Goal: Task Accomplishment & Management: Manage account settings

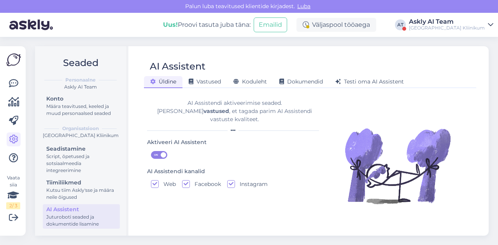
click at [470, 24] on div "Askly AI Team" at bounding box center [447, 22] width 76 height 6
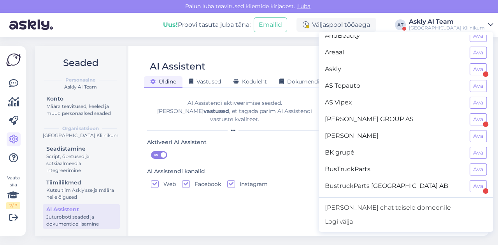
scroll to position [46, 0]
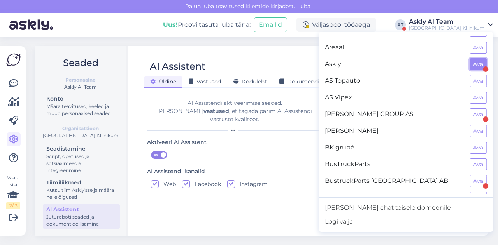
click at [471, 63] on button "Ava" at bounding box center [477, 64] width 17 height 12
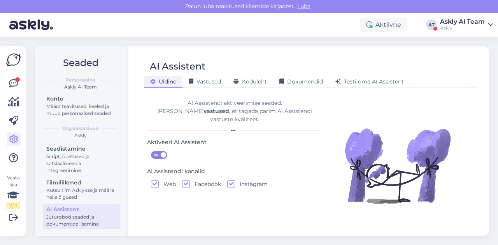
click at [5, 84] on div "Vaata siia 2 / 3 Võimalused Veendu, et Askly loob sulle väärtust. Sulge Ühenda …" at bounding box center [13, 141] width 26 height 190
click at [8, 84] on link at bounding box center [14, 84] width 14 height 14
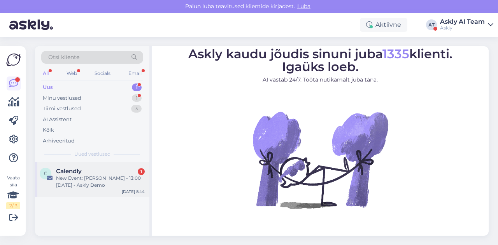
click at [105, 176] on div "New Event: [PERSON_NAME] - 13:00 [DATE] - Askly Demo" at bounding box center [100, 182] width 89 height 14
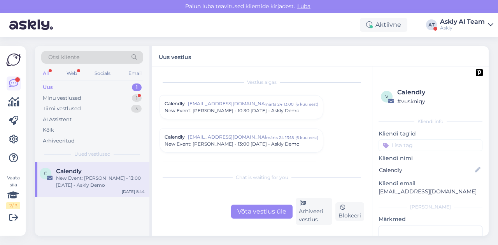
scroll to position [3273, 0]
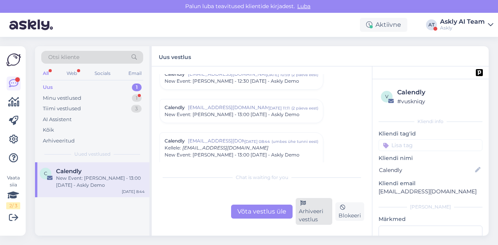
click at [322, 217] on div "Arhiveeri vestlus" at bounding box center [313, 211] width 37 height 27
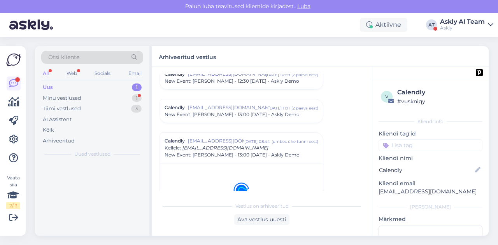
scroll to position [3305, 0]
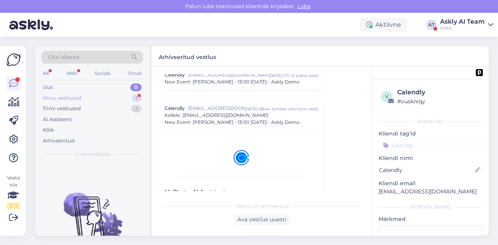
click at [76, 95] on div "Minu vestlused" at bounding box center [62, 98] width 38 height 8
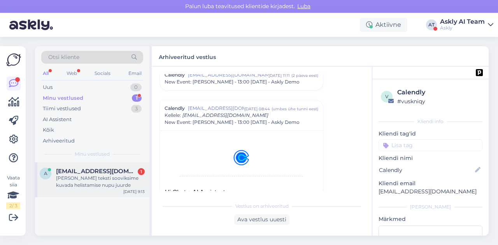
click at [100, 186] on div "[PERSON_NAME] teksti sooviksime kuvada helistamise nupu juurde" at bounding box center [100, 182] width 89 height 14
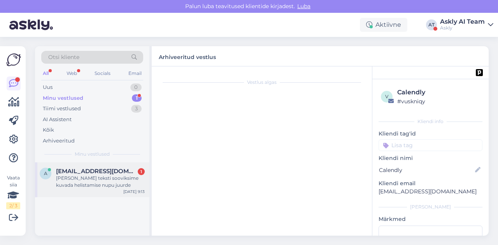
scroll to position [4287, 0]
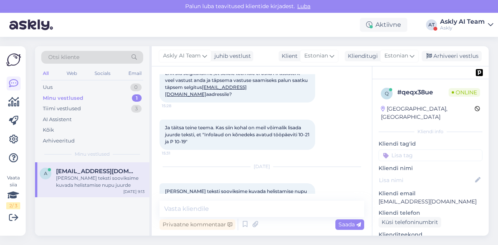
click at [271, 120] on div "Ja täitsa teine teema. Kas siin kohal on meil võimalik lisada juurde teksti, et…" at bounding box center [237, 135] width 156 height 30
click at [206, 56] on icon at bounding box center [204, 56] width 5 height 9
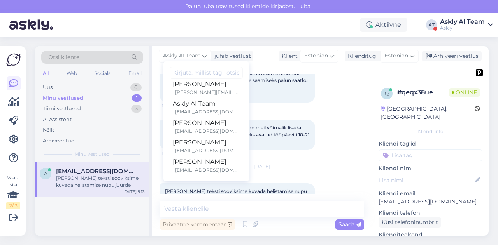
scroll to position [45, 0]
click at [259, 38] on div "Otsi kliente All Web Socials Email Uus 0 Minu vestlused 1 Tiimi vestlused 3 AI …" at bounding box center [263, 141] width 467 height 208
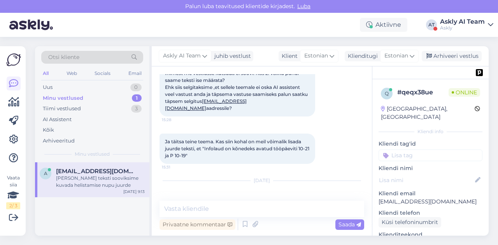
scroll to position [4273, 0]
click at [205, 52] on icon at bounding box center [204, 56] width 5 height 9
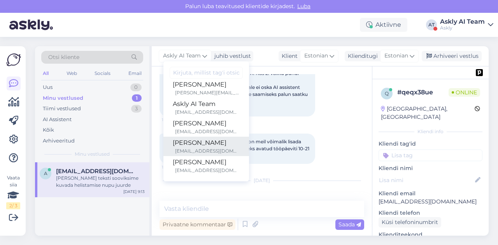
click at [212, 140] on div "[PERSON_NAME]" at bounding box center [206, 142] width 67 height 9
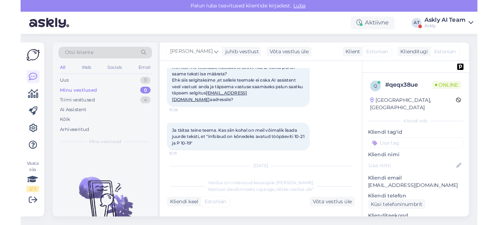
scroll to position [4351, 0]
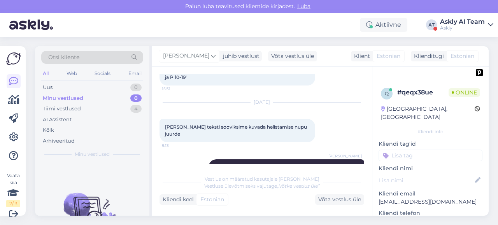
click at [481, 28] on div "Askly" at bounding box center [462, 28] width 45 height 6
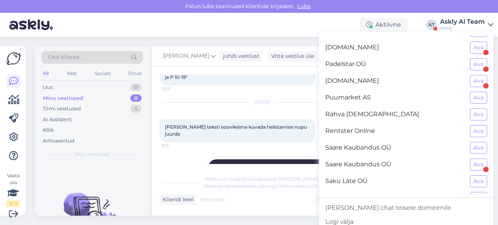
scroll to position [515, 0]
click at [470, 158] on button "Ava" at bounding box center [478, 164] width 17 height 12
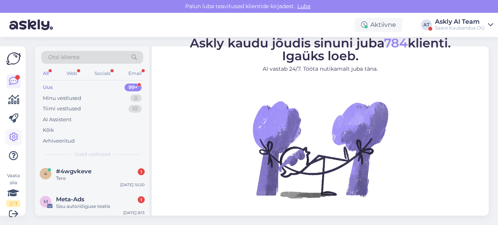
click at [14, 135] on icon at bounding box center [13, 137] width 9 height 9
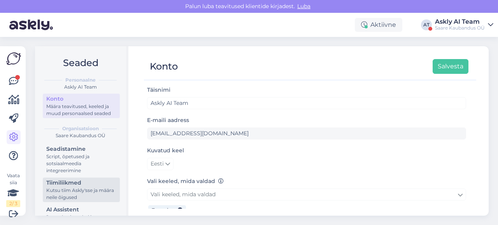
scroll to position [27, 0]
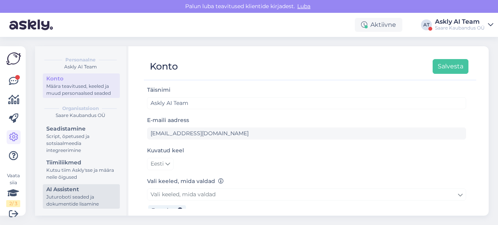
click at [79, 193] on div "AI Assistent" at bounding box center [81, 189] width 70 height 8
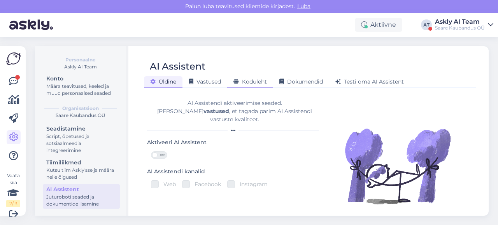
click at [251, 82] on span "Koduleht" at bounding box center [249, 81] width 33 height 7
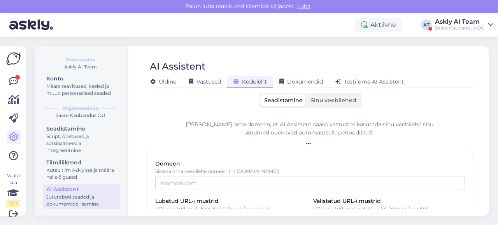
scroll to position [1, 0]
click at [447, 19] on div "Askly AI Team" at bounding box center [460, 22] width 50 height 6
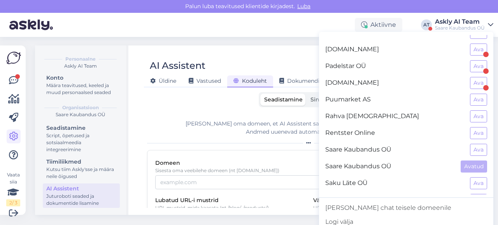
scroll to position [512, 0]
click at [470, 144] on button "Ava" at bounding box center [478, 150] width 17 height 12
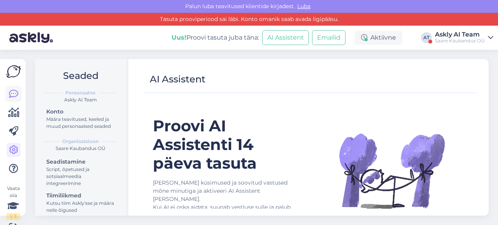
click at [15, 96] on icon at bounding box center [13, 93] width 9 height 9
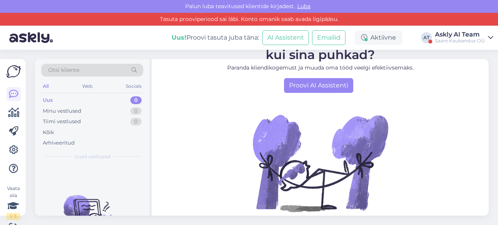
click at [452, 35] on div "Askly AI Team" at bounding box center [460, 34] width 50 height 6
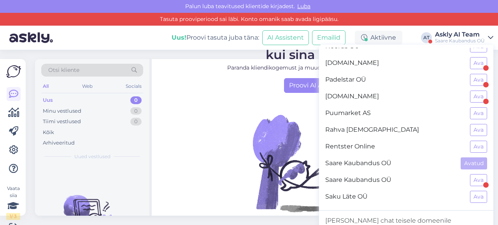
scroll to position [512, 0]
click at [470, 174] on button "Ava" at bounding box center [478, 180] width 17 height 12
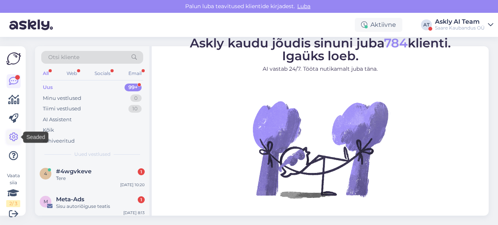
click at [11, 137] on icon at bounding box center [13, 137] width 9 height 9
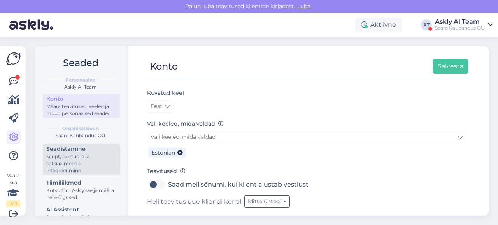
scroll to position [27, 0]
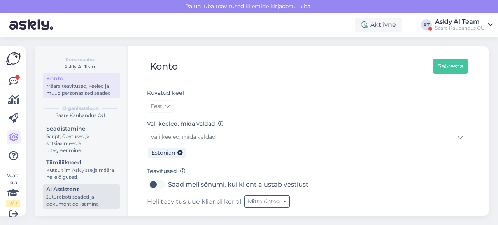
click at [71, 198] on div "Juturoboti seaded ja dokumentide lisamine" at bounding box center [81, 201] width 70 height 14
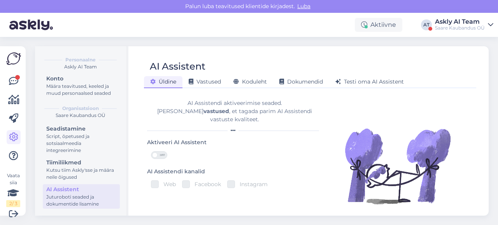
scroll to position [9, 0]
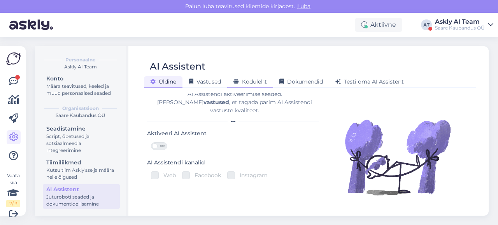
click at [257, 84] on span "Koduleht" at bounding box center [249, 81] width 33 height 7
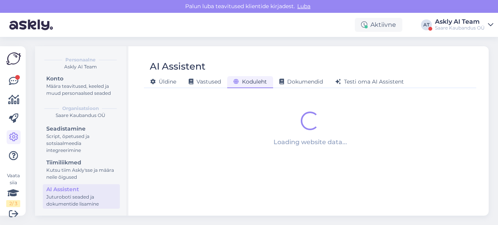
scroll to position [0, 0]
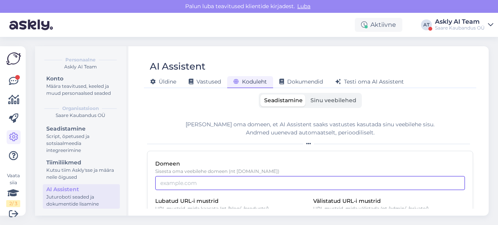
click at [210, 178] on input "Domeen" at bounding box center [309, 183] width 309 height 14
paste input "[DOMAIN_NAME]"
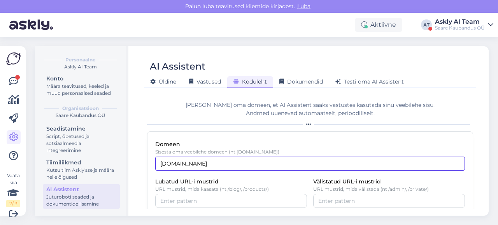
scroll to position [55, 0]
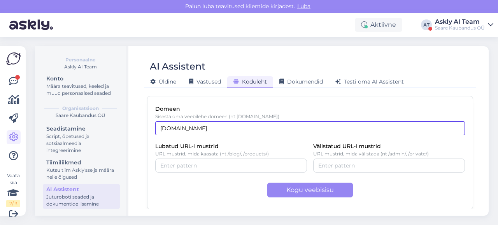
type input "[DOMAIN_NAME]"
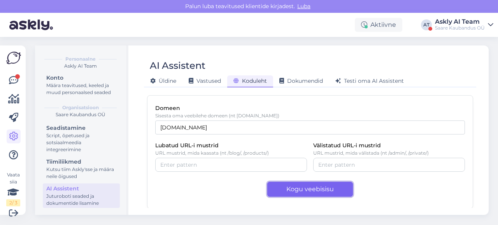
click at [318, 188] on button "Kogu veebisisu" at bounding box center [310, 189] width 86 height 15
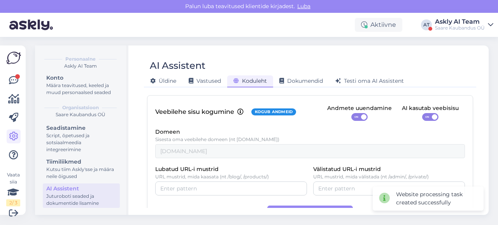
scroll to position [79, 0]
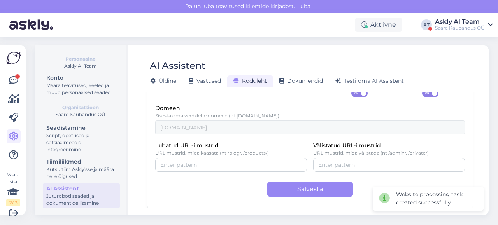
click at [422, 95] on span "ON" at bounding box center [426, 93] width 9 height 7
click at [422, 89] on input "ON" at bounding box center [422, 89] width 0 height 0
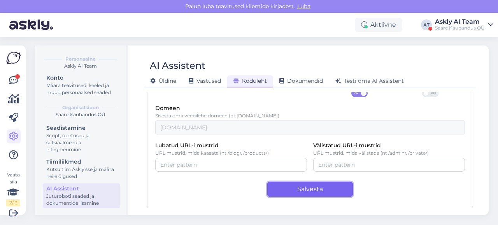
click at [284, 194] on button "Salvesta" at bounding box center [310, 189] width 86 height 15
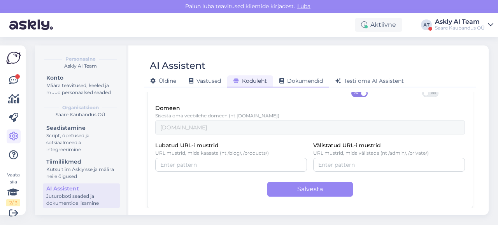
click at [302, 82] on span "Dokumendid" at bounding box center [301, 80] width 44 height 7
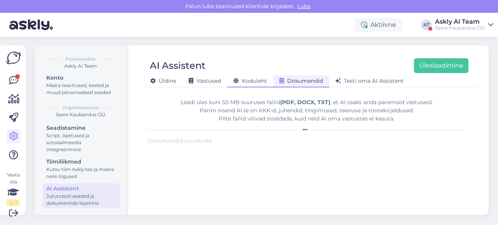
click at [255, 81] on span "Koduleht" at bounding box center [249, 80] width 33 height 7
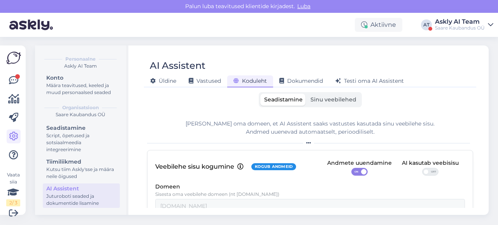
click at [325, 101] on span "Sinu veebilehed" at bounding box center [333, 99] width 46 height 7
click at [306, 94] on input "Sinu veebilehed" at bounding box center [306, 94] width 0 height 0
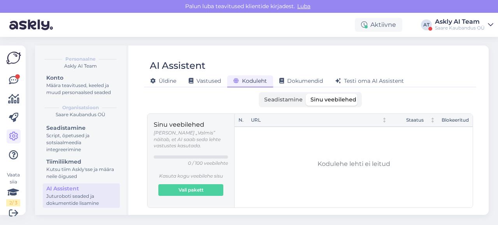
click at [474, 25] on div "Saare Kaubandus OÜ" at bounding box center [460, 28] width 50 height 6
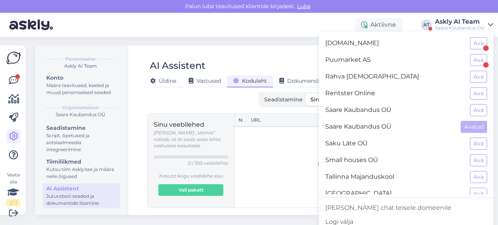
scroll to position [577, 0]
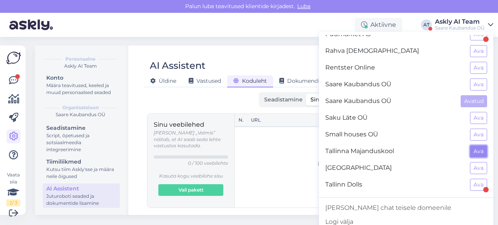
click at [475, 145] on button "Ava" at bounding box center [478, 151] width 17 height 12
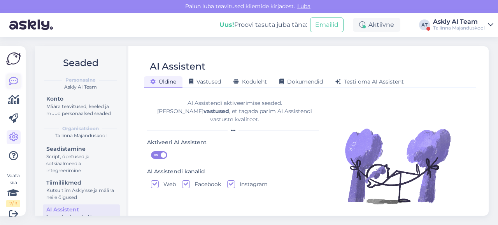
click at [9, 84] on icon at bounding box center [13, 81] width 9 height 9
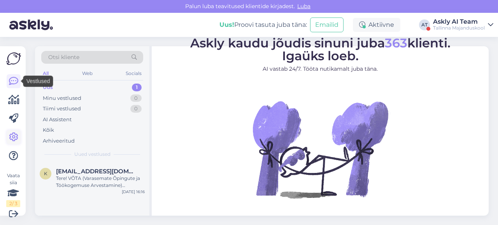
click at [12, 133] on icon at bounding box center [13, 137] width 9 height 9
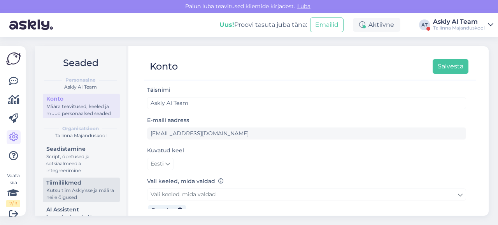
scroll to position [27, 0]
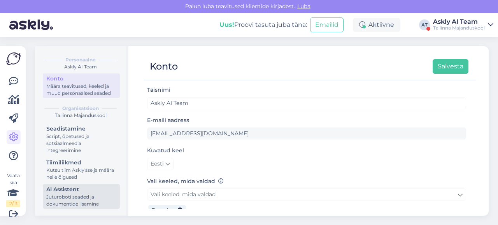
click at [80, 192] on div "AI Assistent" at bounding box center [81, 189] width 70 height 8
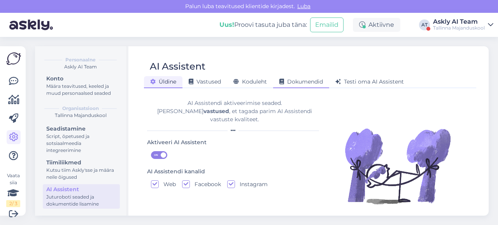
click at [304, 84] on span "Dokumendid" at bounding box center [301, 81] width 44 height 7
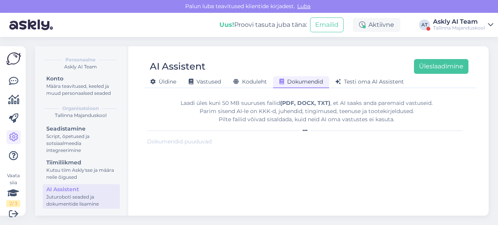
click at [279, 149] on form "Laadi üles kuni 50 MB suuruses failid (PDF, DOCX, TXT) , et AI saaks anda parem…" at bounding box center [306, 151] width 319 height 116
click at [417, 68] on button "Üleslaadimine" at bounding box center [441, 65] width 54 height 15
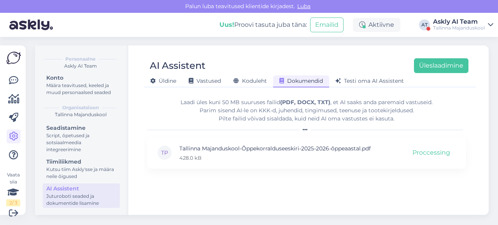
click at [449, 21] on div "Askly AI Team" at bounding box center [459, 22] width 52 height 6
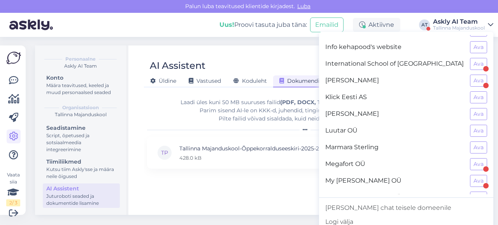
scroll to position [333, 0]
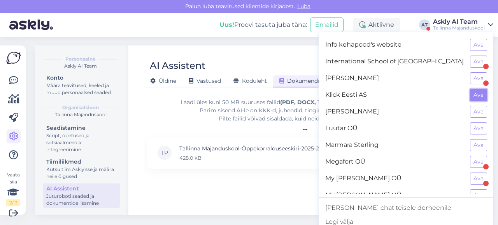
click at [479, 90] on button "Ava" at bounding box center [478, 95] width 17 height 12
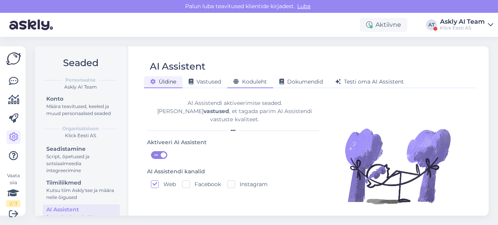
click at [246, 86] on div "Koduleht" at bounding box center [250, 82] width 46 height 12
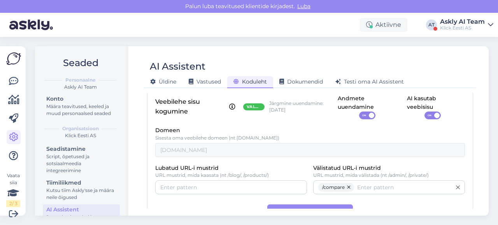
scroll to position [0, 0]
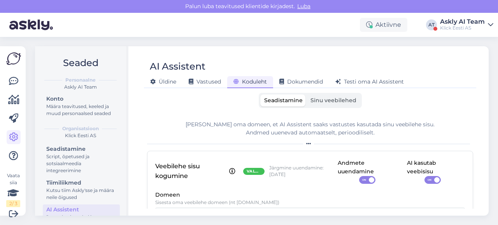
click at [320, 106] on label "Sinu veebilehed" at bounding box center [333, 100] width 54 height 12
click at [306, 94] on input "Sinu veebilehed" at bounding box center [306, 94] width 0 height 0
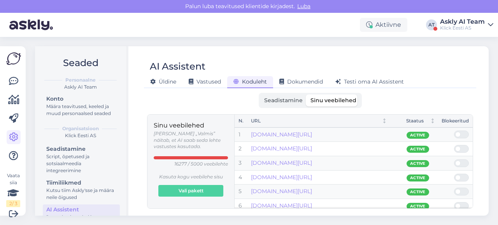
scroll to position [1, 0]
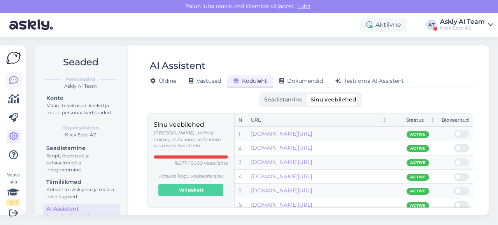
click at [15, 79] on icon at bounding box center [13, 80] width 9 height 9
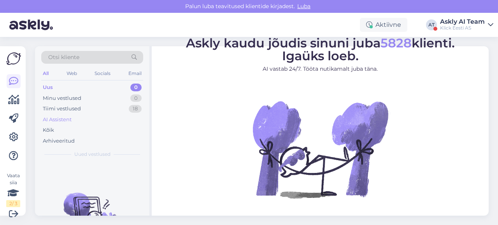
click at [62, 119] on div "AI Assistent" at bounding box center [57, 120] width 29 height 8
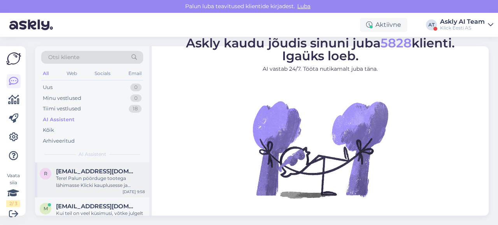
click at [99, 186] on div "Tere! Palun pöörduge tootega lähimasse Klicki kauplusesse ja registreerige see …" at bounding box center [100, 182] width 89 height 14
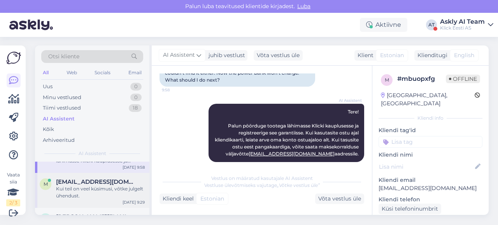
scroll to position [24, 0]
click at [76, 191] on div "Kui teil on veel küsimusi, võtke julgelt ühendust." at bounding box center [100, 192] width 89 height 14
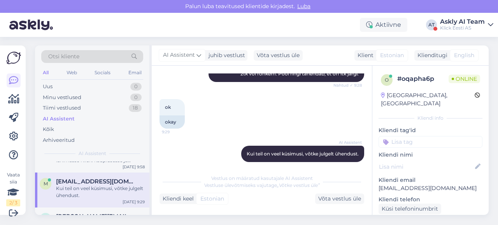
scroll to position [54, 0]
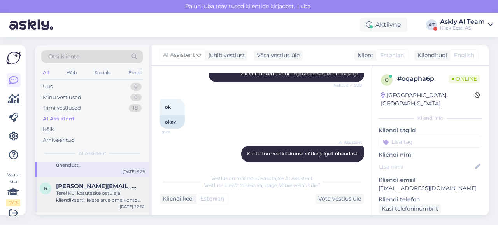
click at [86, 197] on div "Tere! Kui kasutasite ostu ajal kliendikaarti, leiate arve oma konto ostuajaloo …" at bounding box center [100, 197] width 89 height 14
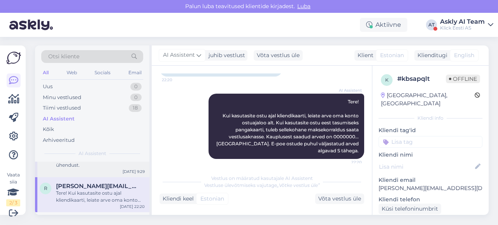
scroll to position [74, 0]
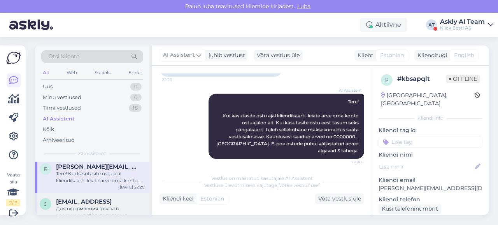
click at [80, 196] on div "j [EMAIL_ADDRESS] Для оформления заказа в рассрочку добавьте товары в корзину. …" at bounding box center [92, 210] width 114 height 35
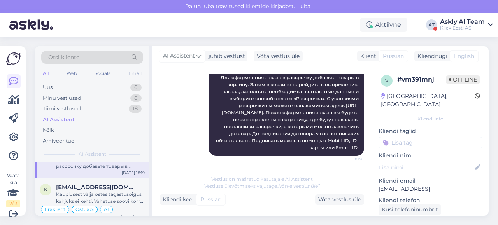
scroll to position [128, 0]
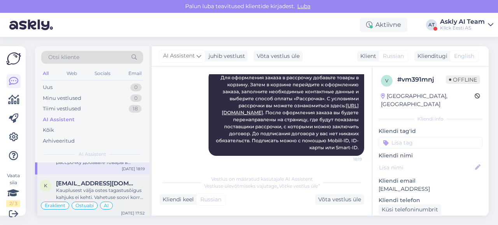
click at [80, 185] on span "[EMAIL_ADDRESS][DOMAIN_NAME]" at bounding box center [96, 183] width 81 height 7
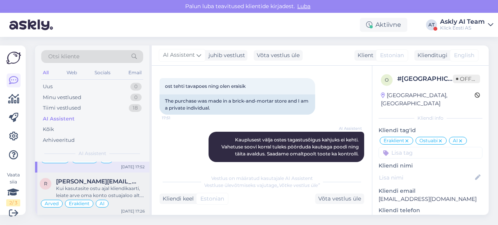
scroll to position [174, 0]
click at [77, 185] on div "Kui kasutasite ostu ajal kliendikaarti, leiate arve oma konto ostuajaloo alt. K…" at bounding box center [100, 191] width 89 height 14
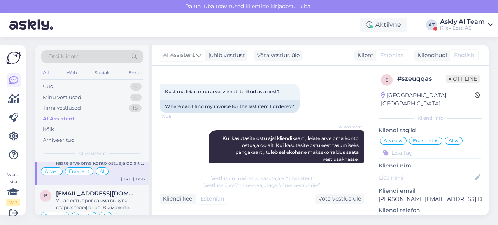
scroll to position [210, 0]
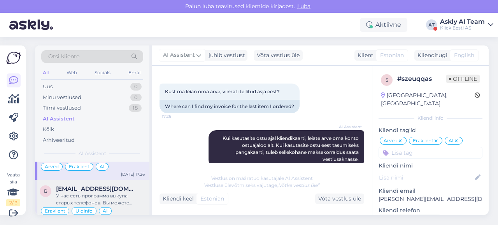
click at [91, 191] on span "[EMAIL_ADDRESS][DOMAIN_NAME]" at bounding box center [96, 188] width 81 height 7
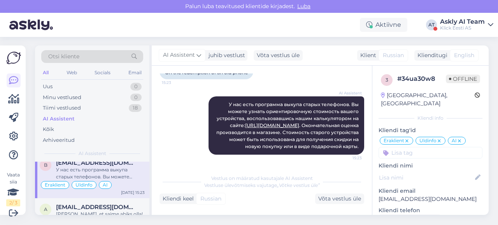
scroll to position [274, 0]
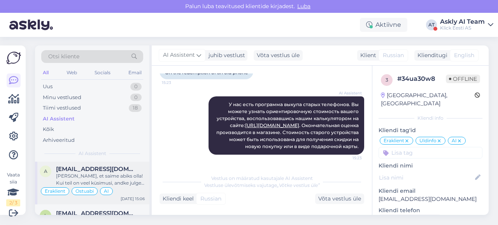
click at [112, 173] on div "[PERSON_NAME], et saime abiks olla! Kui teil on veel küsimusi, andke julgelt te…" at bounding box center [100, 180] width 89 height 14
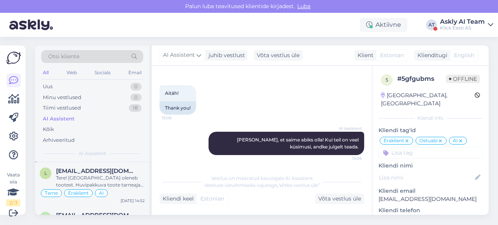
scroll to position [317, 0]
click at [103, 175] on div "Tere! [GEOGRAPHIC_DATA] oleneb tootest. Huvipakkuva toote tarneaja kohta leiate…" at bounding box center [100, 181] width 89 height 14
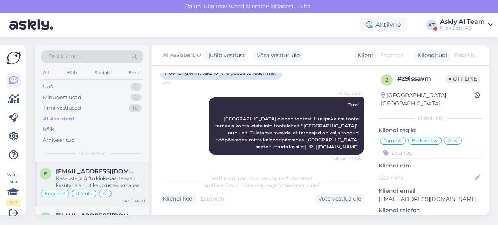
click at [89, 170] on span "[EMAIL_ADDRESS][DOMAIN_NAME]" at bounding box center [96, 171] width 81 height 7
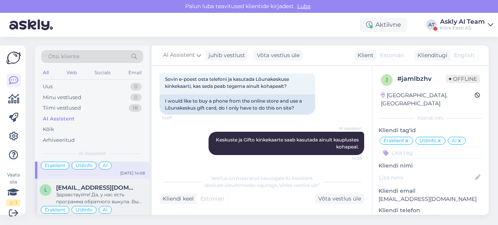
click at [105, 192] on div "Здравствуйте! Да, у нас есть программа обратного выкупа. Вы можете сдать свой с…" at bounding box center [100, 198] width 89 height 14
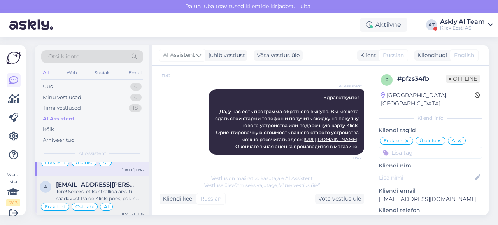
click at [89, 185] on span "[EMAIL_ADDRESS][PERSON_NAME][DOMAIN_NAME]" at bounding box center [96, 184] width 81 height 7
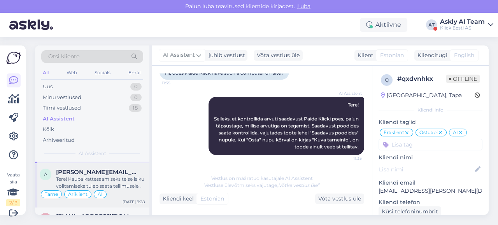
click at [109, 177] on div "Tere! Kauba kättesaamiseks teise isiku volitamiseks tuleb saata tellimusele lis…" at bounding box center [100, 183] width 89 height 14
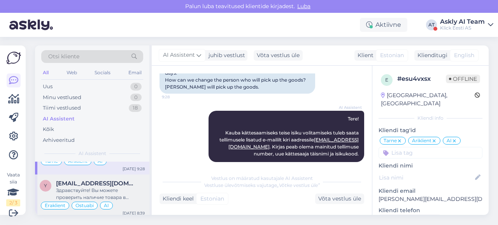
click at [119, 175] on div "y [EMAIL_ADDRESS][DOMAIN_NAME] Здравствуйте! Вы можете проверить наличие товара…" at bounding box center [92, 197] width 114 height 44
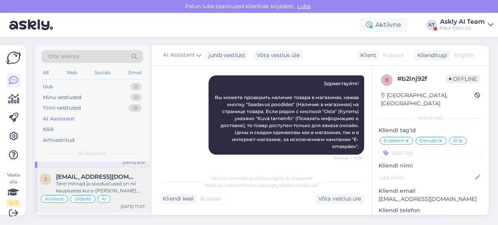
click at [107, 175] on div "[EMAIL_ADDRESS][DOMAIN_NAME]" at bounding box center [100, 176] width 89 height 7
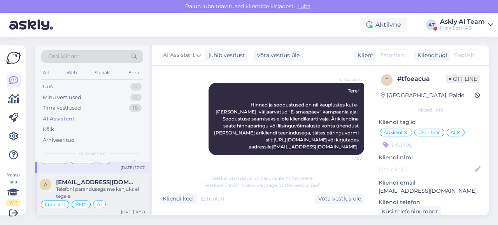
click at [96, 179] on span "[EMAIL_ADDRESS][DOMAIN_NAME]" at bounding box center [96, 182] width 81 height 7
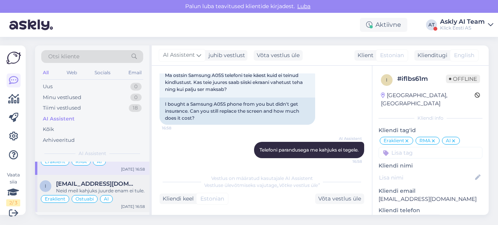
click at [94, 181] on span "[EMAIL_ADDRESS][DOMAIN_NAME]" at bounding box center [96, 183] width 81 height 7
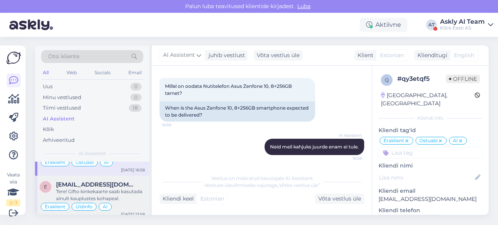
click at [85, 188] on span "[EMAIL_ADDRESS][DOMAIN_NAME]" at bounding box center [96, 184] width 81 height 7
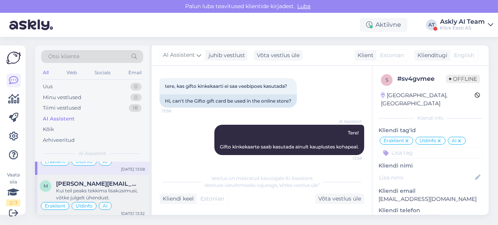
click at [78, 187] on span "[PERSON_NAME][EMAIL_ADDRESS][DOMAIN_NAME]" at bounding box center [96, 183] width 81 height 7
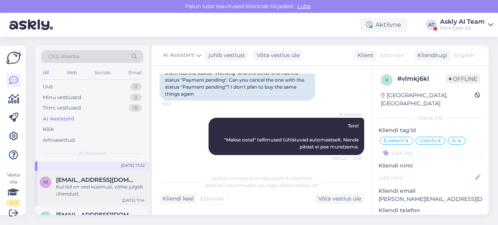
click at [97, 184] on span "[EMAIL_ADDRESS][DOMAIN_NAME]" at bounding box center [96, 180] width 81 height 7
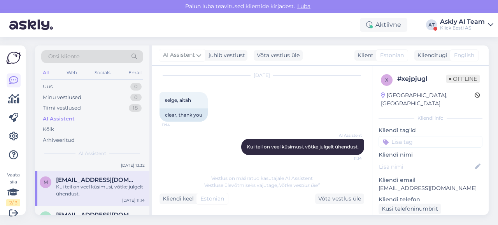
click at [460, 25] on div "Klick Eesti AS" at bounding box center [462, 28] width 45 height 6
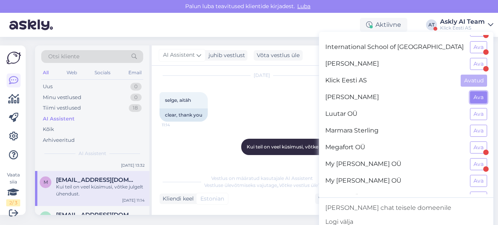
click at [470, 95] on button "Ava" at bounding box center [478, 97] width 17 height 12
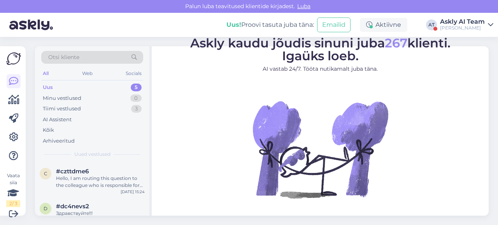
click at [21, 136] on div "Vaata siia 2 / 3 Võimalused Veendu, et Askly loob sulle väärtust. Sulge Ühenda …" at bounding box center [13, 131] width 26 height 170
click at [12, 137] on icon at bounding box center [13, 137] width 9 height 9
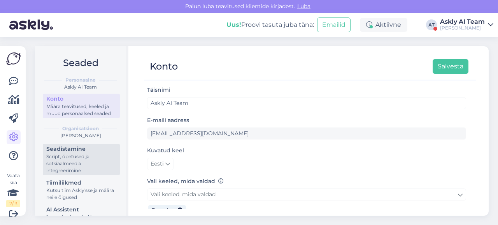
scroll to position [27, 0]
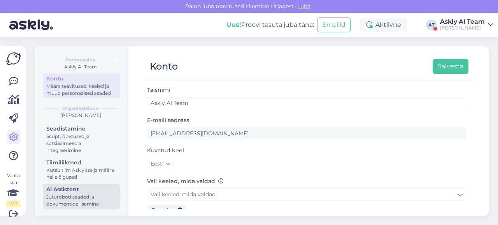
click at [75, 199] on div "Juturoboti seaded ja dokumentide lisamine" at bounding box center [81, 201] width 70 height 14
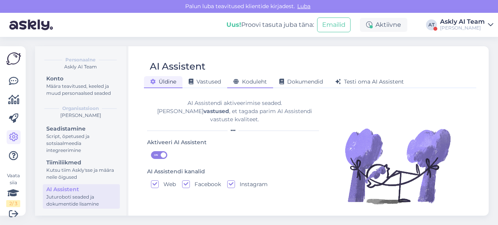
click at [251, 83] on span "Koduleht" at bounding box center [249, 81] width 33 height 7
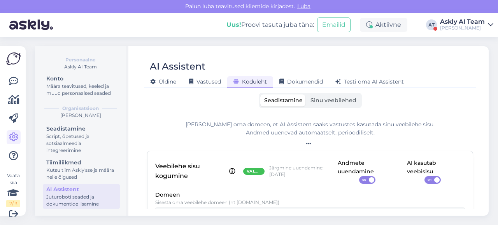
click at [316, 106] on label "Sinu veebilehed" at bounding box center [333, 100] width 54 height 12
click at [306, 94] on input "Sinu veebilehed" at bounding box center [306, 94] width 0 height 0
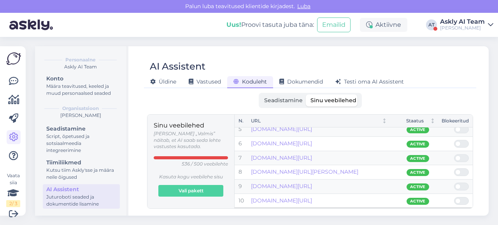
scroll to position [66, 0]
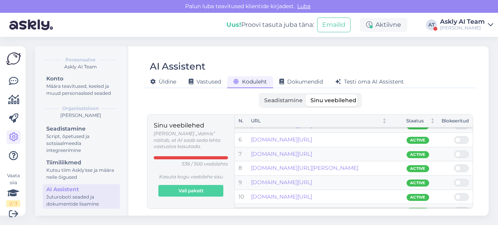
click at [265, 104] on label "Seadistamine" at bounding box center [283, 100] width 46 height 12
click at [260, 94] on input "Seadistamine" at bounding box center [260, 94] width 0 height 0
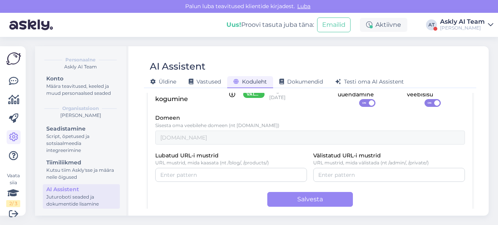
scroll to position [77, 0]
click at [455, 25] on div "[PERSON_NAME]" at bounding box center [462, 28] width 45 height 6
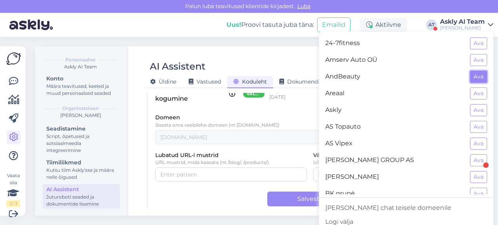
click at [470, 78] on button "Ava" at bounding box center [478, 77] width 17 height 12
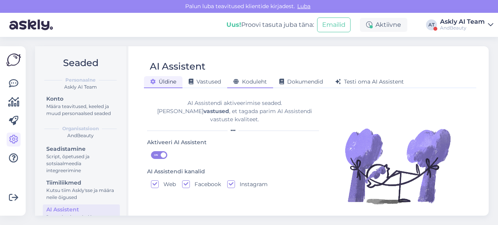
click at [255, 81] on span "Koduleht" at bounding box center [249, 81] width 33 height 7
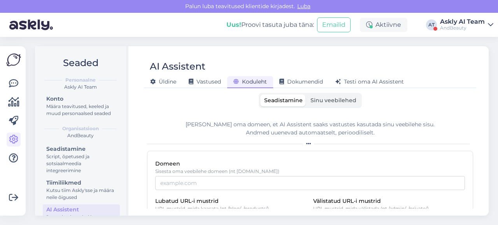
scroll to position [19, 0]
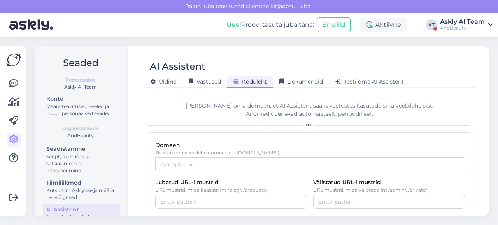
click at [454, 27] on div "AndBeauty" at bounding box center [462, 28] width 45 height 6
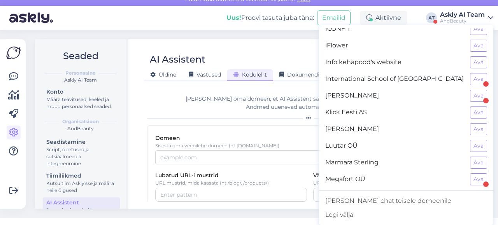
scroll to position [309, 0]
click at [470, 56] on button "Ava" at bounding box center [478, 62] width 17 height 12
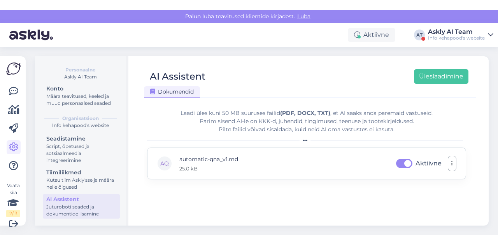
scroll to position [27, 0]
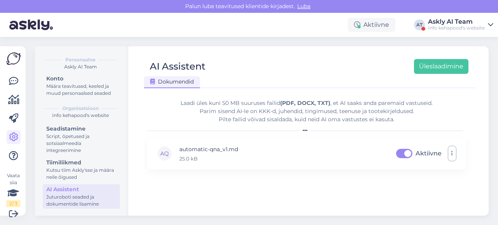
click at [251, 196] on form "Laadi üles kuni 50 MB suuruses failid (PDF, DOCX, TXT) , et AI saaks anda parem…" at bounding box center [306, 151] width 319 height 116
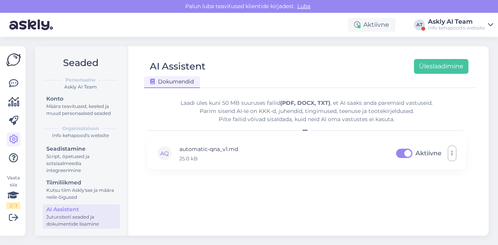
scroll to position [7, 0]
click at [444, 27] on div "Info kehapood's website" at bounding box center [456, 28] width 57 height 6
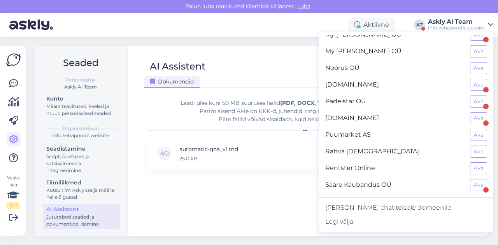
scroll to position [477, 0]
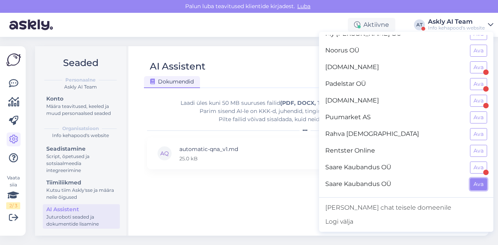
click at [470, 178] on button "Ava" at bounding box center [478, 184] width 17 height 12
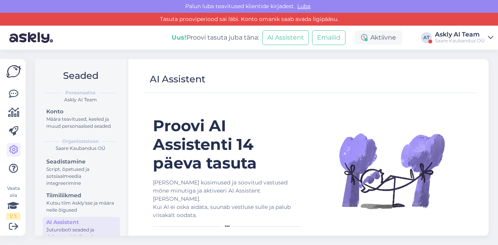
click at [445, 42] on div "Saare Kaubandus OÜ" at bounding box center [460, 41] width 50 height 6
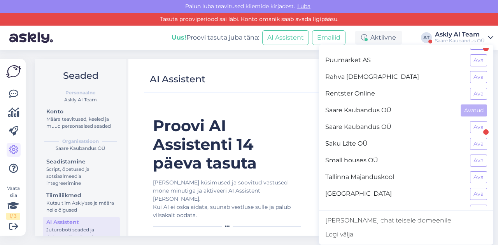
scroll to position [543, 0]
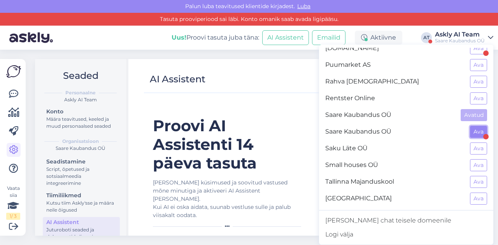
click at [475, 126] on button "Ava" at bounding box center [478, 132] width 17 height 12
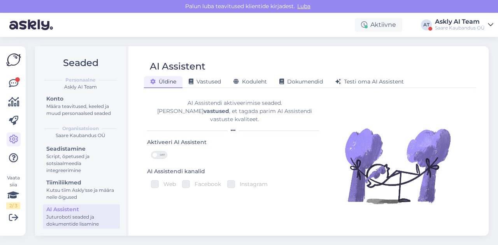
click at [261, 75] on div "Üldine Vastused Koduleht Dokumendid [PERSON_NAME] oma AI Assistent" at bounding box center [306, 81] width 324 height 14
click at [254, 79] on span "Koduleht" at bounding box center [249, 81] width 33 height 7
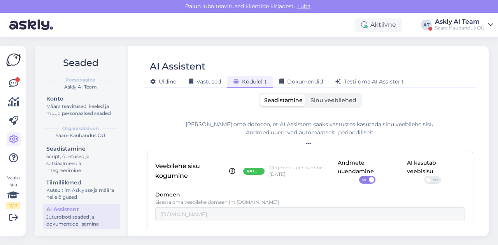
click at [343, 96] on label "Sinu veebilehed" at bounding box center [333, 100] width 54 height 12
click at [306, 94] on input "Sinu veebilehed" at bounding box center [306, 94] width 0 height 0
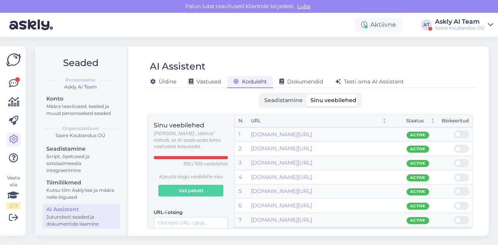
click at [274, 98] on span "Seadistamine" at bounding box center [283, 100] width 38 height 7
click at [260, 94] on input "Seadistamine" at bounding box center [260, 94] width 0 height 0
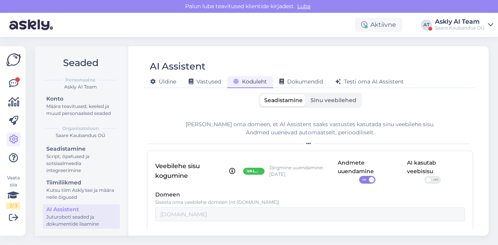
click at [425, 178] on span at bounding box center [427, 179] width 5 height 5
click at [424, 176] on input "OFF" at bounding box center [424, 176] width 0 height 0
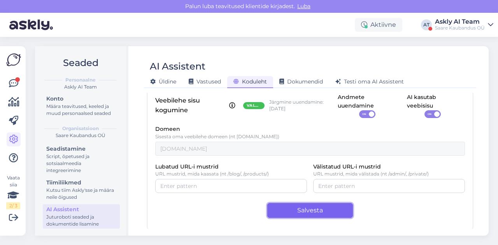
click at [301, 208] on button "Salvesta" at bounding box center [310, 210] width 86 height 15
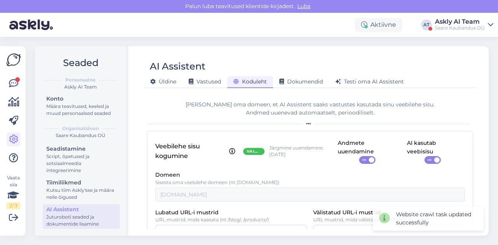
scroll to position [0, 0]
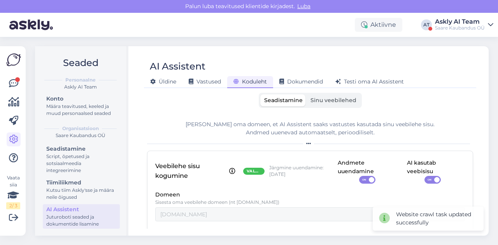
click at [322, 105] on label "Sinu veebilehed" at bounding box center [333, 100] width 54 height 12
click at [306, 94] on input "Sinu veebilehed" at bounding box center [306, 94] width 0 height 0
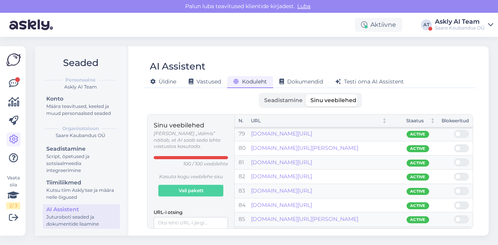
scroll to position [1313, 0]
click at [458, 217] on span at bounding box center [457, 219] width 5 height 5
click at [454, 216] on input "checkbox" at bounding box center [454, 216] width 0 height 0
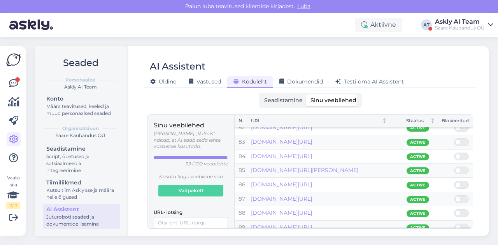
scroll to position [1164, 0]
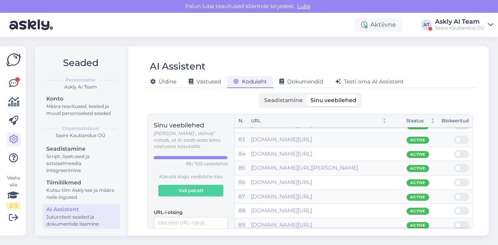
click at [460, 222] on div at bounding box center [461, 226] width 15 height 8
click at [454, 222] on input "checkbox" at bounding box center [454, 222] width 0 height 0
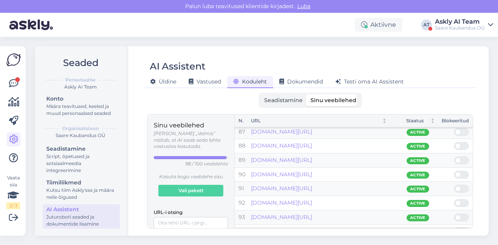
scroll to position [1229, 0]
click at [449, 26] on div "Saare Kaubandus OÜ" at bounding box center [460, 28] width 50 height 6
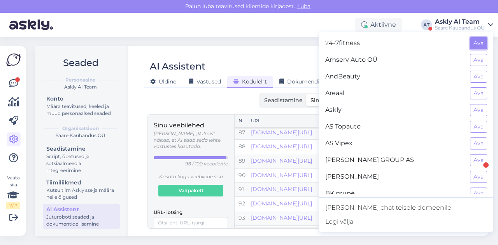
click at [474, 44] on button "Ava" at bounding box center [478, 43] width 17 height 12
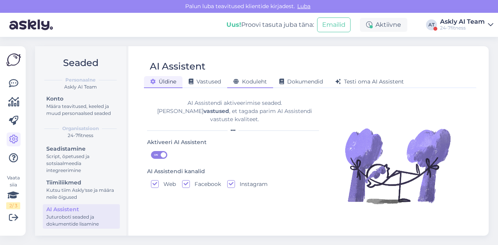
click at [248, 85] on div "Koduleht" at bounding box center [250, 82] width 46 height 12
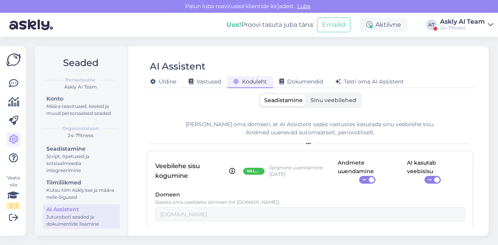
click at [328, 100] on span "Sinu veebilehed" at bounding box center [333, 100] width 46 height 7
click at [306, 94] on input "Sinu veebilehed" at bounding box center [306, 94] width 0 height 0
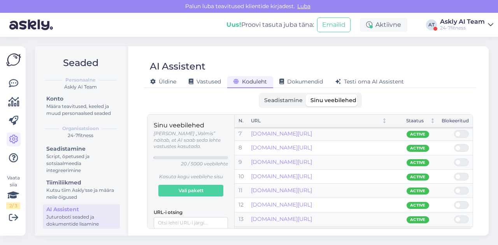
scroll to position [87, 0]
click at [463, 159] on span at bounding box center [464, 162] width 9 height 7
click at [454, 158] on input "checkbox" at bounding box center [454, 158] width 0 height 0
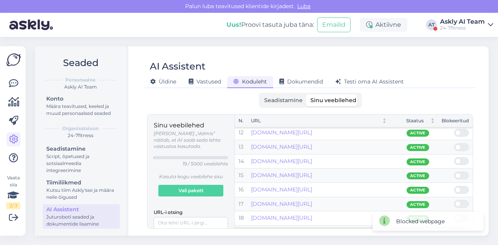
scroll to position [167, 0]
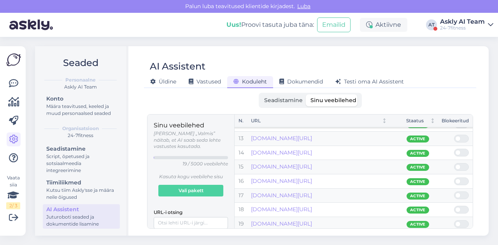
click at [452, 28] on div "24-7fitness" at bounding box center [462, 28] width 45 height 6
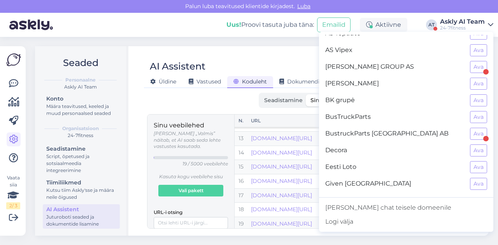
scroll to position [96, 0]
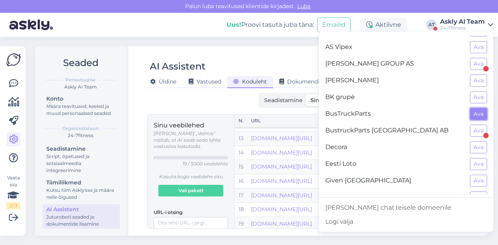
click at [470, 112] on button "Ava" at bounding box center [478, 114] width 17 height 12
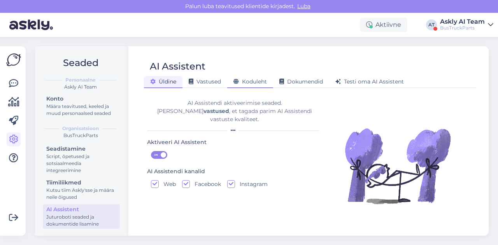
click at [240, 81] on span "Koduleht" at bounding box center [249, 81] width 33 height 7
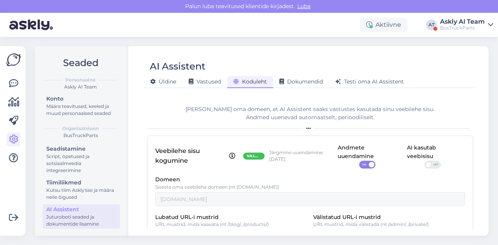
scroll to position [0, 0]
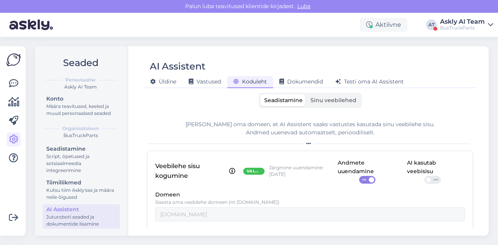
click at [327, 96] on label "Sinu veebilehed" at bounding box center [333, 100] width 54 height 12
click at [306, 94] on input "Sinu veebilehed" at bounding box center [306, 94] width 0 height 0
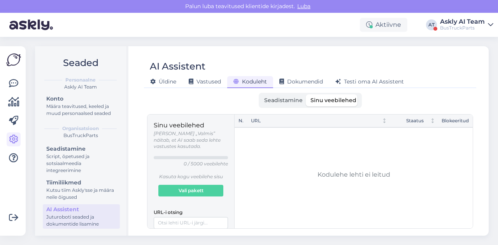
click at [283, 96] on label "Seadistamine" at bounding box center [283, 100] width 46 height 12
click at [260, 94] on input "Seadistamine" at bounding box center [260, 94] width 0 height 0
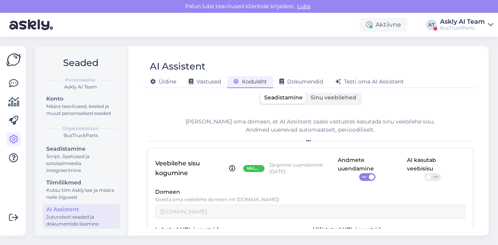
scroll to position [2, 0]
click at [318, 96] on span "Sinu veebilehed" at bounding box center [333, 97] width 46 height 7
click at [306, 92] on input "Sinu veebilehed" at bounding box center [306, 92] width 0 height 0
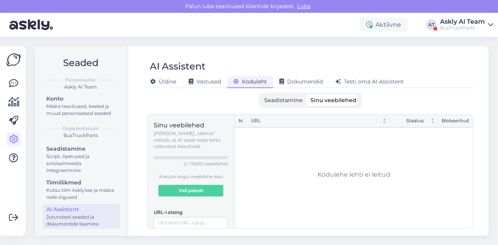
scroll to position [0, 0]
click at [272, 96] on label "Seadistamine" at bounding box center [283, 100] width 46 height 12
click at [260, 94] on input "Seadistamine" at bounding box center [260, 94] width 0 height 0
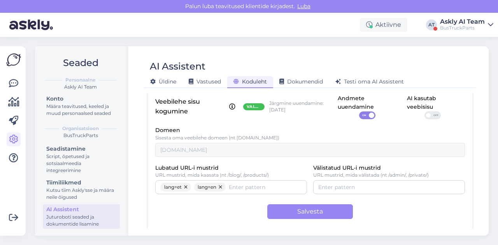
scroll to position [64, 0]
click at [449, 23] on div "Askly AI Team" at bounding box center [462, 22] width 45 height 6
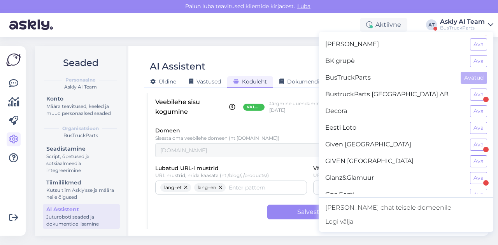
scroll to position [140, 0]
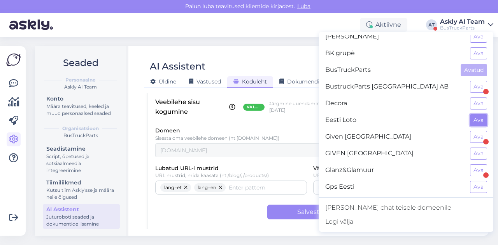
click at [470, 118] on button "Ava" at bounding box center [478, 120] width 17 height 12
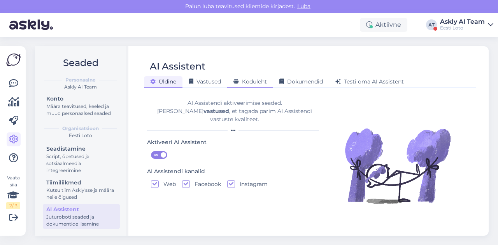
click at [262, 83] on span "Koduleht" at bounding box center [249, 81] width 33 height 7
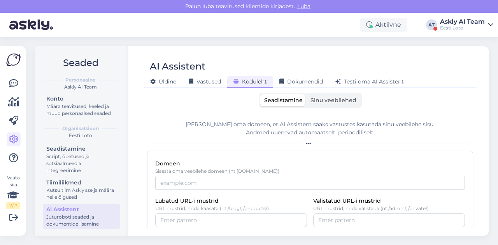
click at [464, 24] on div "Askly AI Team" at bounding box center [462, 22] width 45 height 6
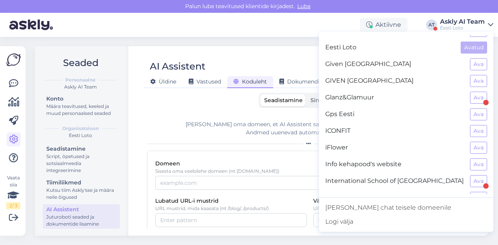
scroll to position [232, 0]
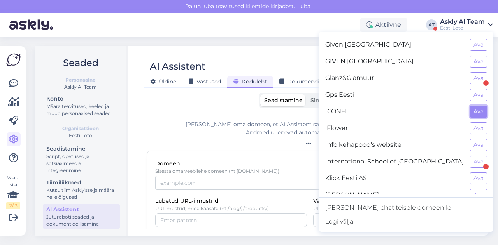
click at [475, 106] on button "Ava" at bounding box center [478, 112] width 17 height 12
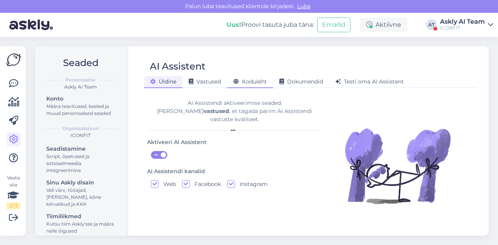
click at [249, 79] on span "Koduleht" at bounding box center [249, 81] width 33 height 7
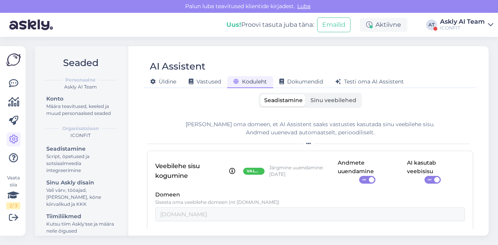
click at [318, 102] on span "Sinu veebilehed" at bounding box center [333, 100] width 46 height 7
click at [306, 94] on input "Sinu veebilehed" at bounding box center [306, 94] width 0 height 0
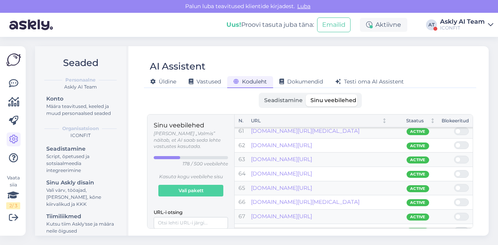
scroll to position [863, 0]
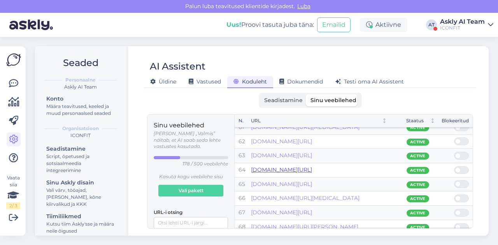
click at [295, 166] on link "[DOMAIN_NAME][URL]" at bounding box center [281, 169] width 61 height 7
click at [461, 167] on span at bounding box center [464, 170] width 9 height 7
click at [454, 166] on input "checkbox" at bounding box center [454, 166] width 0 height 0
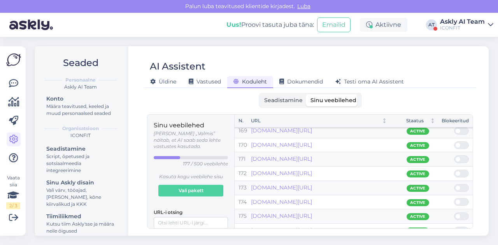
scroll to position [2401, 0]
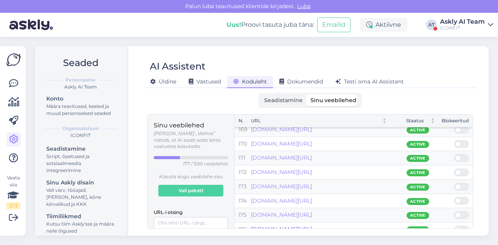
click at [300, 226] on link "[DOMAIN_NAME][URL]" at bounding box center [281, 229] width 61 height 7
